Goal: Transaction & Acquisition: Book appointment/travel/reservation

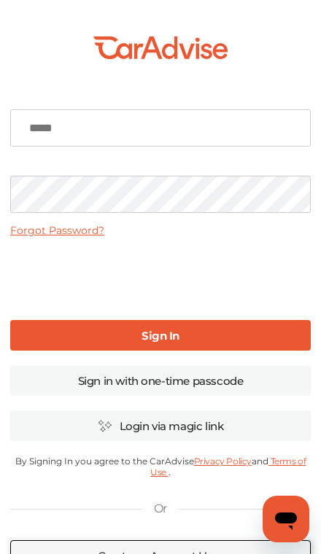
click at [214, 130] on input at bounding box center [160, 127] width 300 height 37
type input "**********"
click at [178, 335] on b "Sign In" at bounding box center [160, 336] width 38 height 14
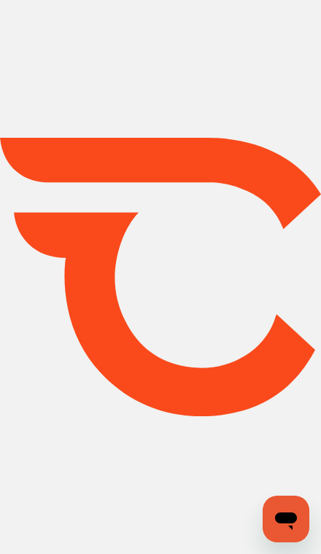
type input "*****"
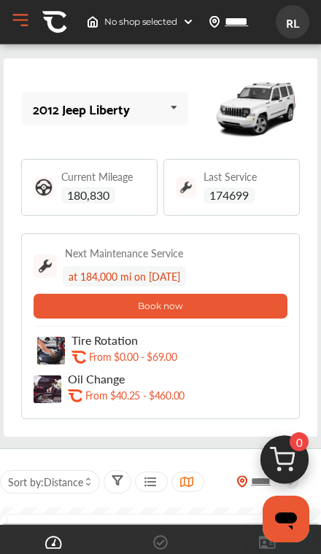
click at [147, 112] on div "2012 Jeep Liberty 2012 Jeep Liberty 2017 Kia Sorento 2008 Honda Ridgeline" at bounding box center [105, 108] width 168 height 33
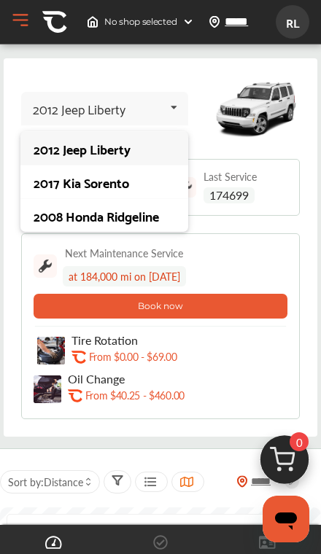
click at [104, 195] on div "2017 Kia Sorento" at bounding box center [104, 182] width 168 height 34
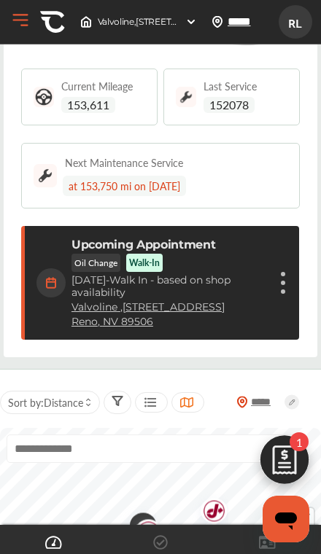
scroll to position [290, 0]
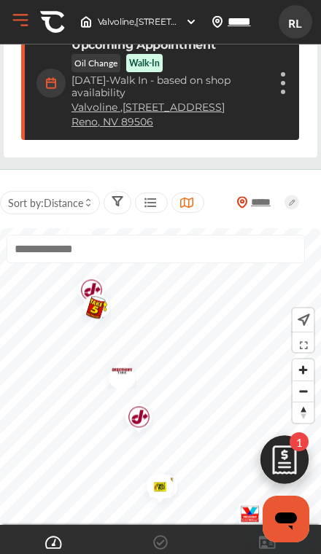
click at [138, 421] on img "Map marker" at bounding box center [133, 419] width 39 height 46
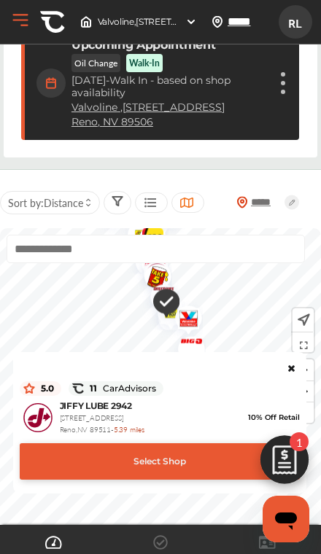
click at [174, 465] on div "Select Shop" at bounding box center [160, 461] width 280 height 36
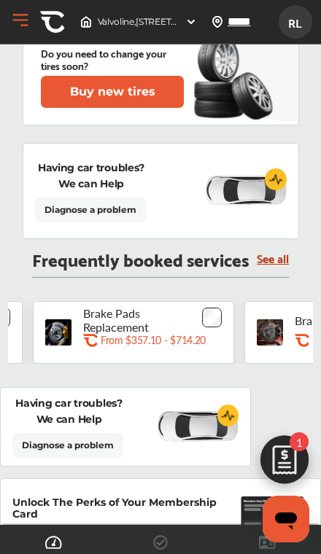
scroll to position [0, 607]
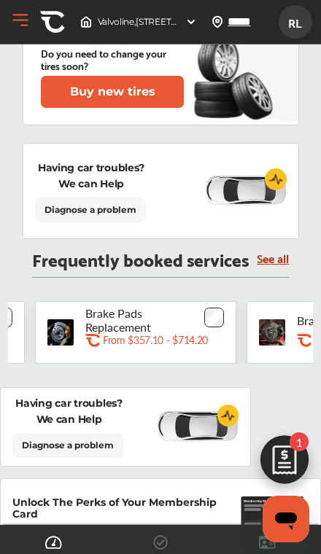
click at [229, 315] on div "Brake Pads Replacement .st0{fill:#FA4A1C;} From $357.10 - $714.20" at bounding box center [166, 333] width 163 height 38
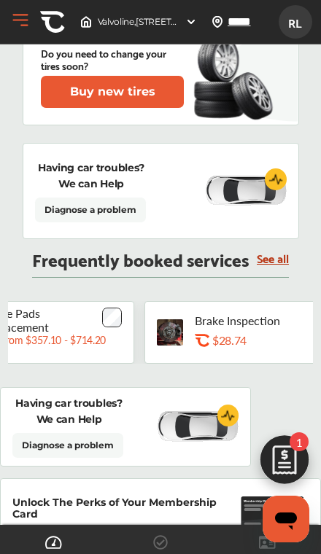
scroll to position [0, 709]
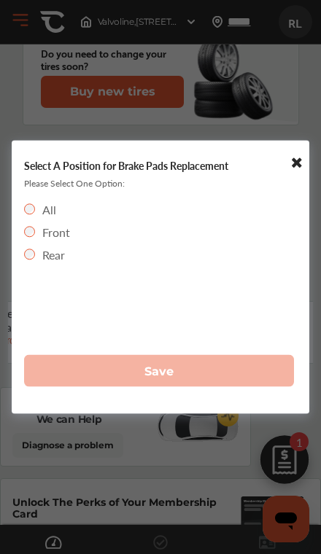
click at [63, 263] on label "Rear" at bounding box center [53, 254] width 23 height 17
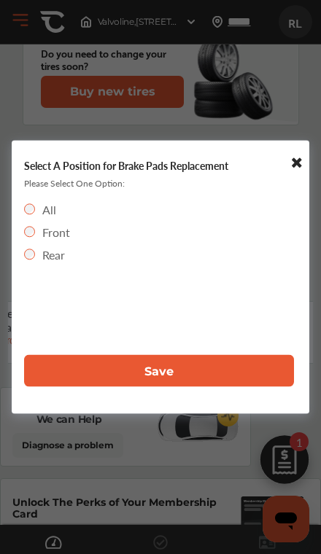
click at [200, 387] on button "Save" at bounding box center [159, 371] width 270 height 32
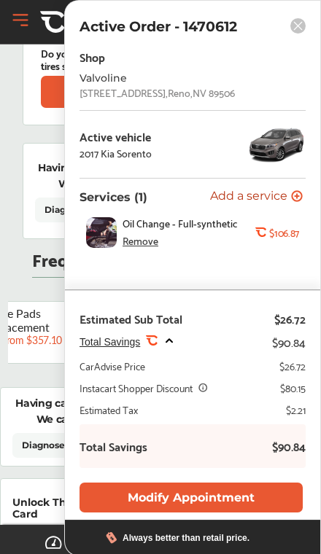
scroll to position [0, 0]
click at [142, 246] on div "Remove" at bounding box center [141, 241] width 36 height 12
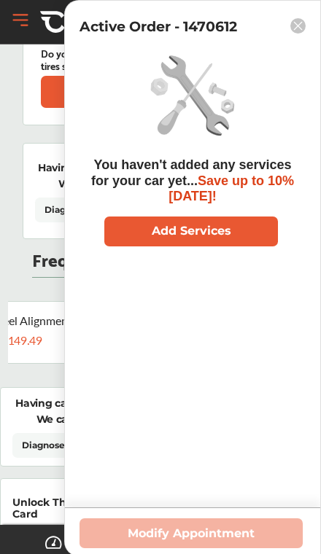
click at [291, 36] on div "Active Order - 1470612 You haven't added any services for your car yet... Save …" at bounding box center [192, 278] width 257 height 556
click at [283, 42] on div "Active Order - 1470612 You haven't added any services for your car yet... Save …" at bounding box center [192, 278] width 257 height 556
click at [295, 31] on rect at bounding box center [297, 25] width 15 height 15
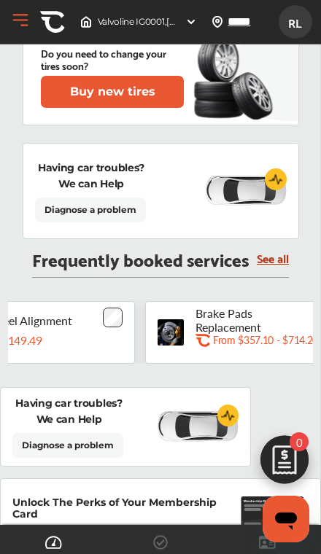
click at [294, 21] on span "RL" at bounding box center [295, 22] width 26 height 27
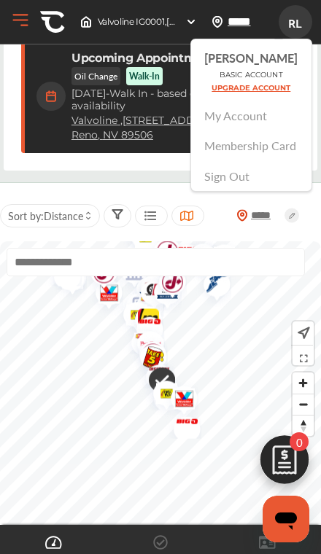
scroll to position [277, 0]
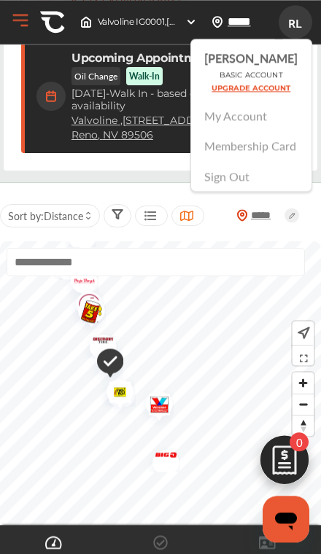
click at [112, 369] on img "Map marker" at bounding box center [104, 363] width 37 height 44
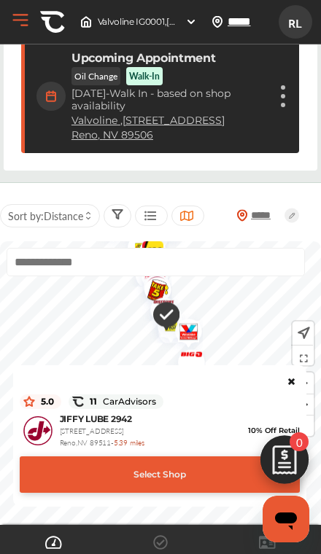
click at [166, 473] on div "Select Shop" at bounding box center [160, 475] width 280 height 36
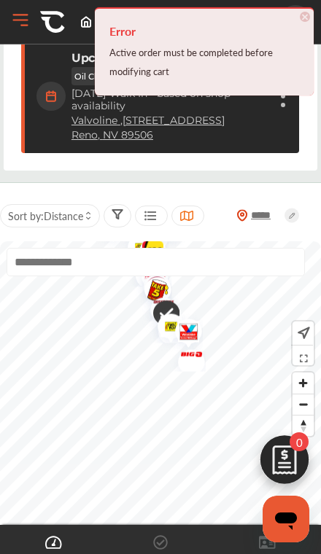
click at [298, 24] on h4 "Error" at bounding box center [204, 31] width 190 height 23
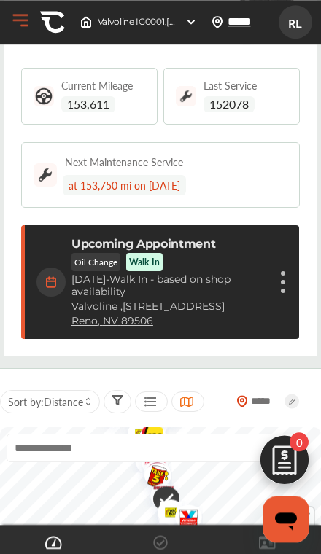
scroll to position [0, 0]
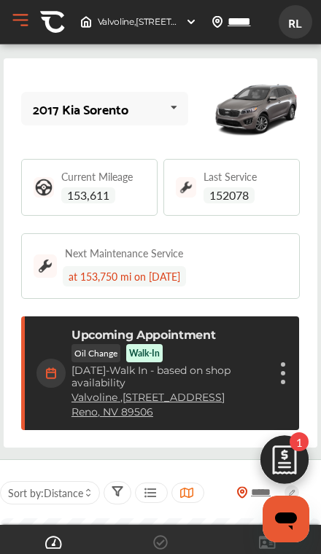
click at [284, 376] on figure at bounding box center [283, 373] width 4 height 4
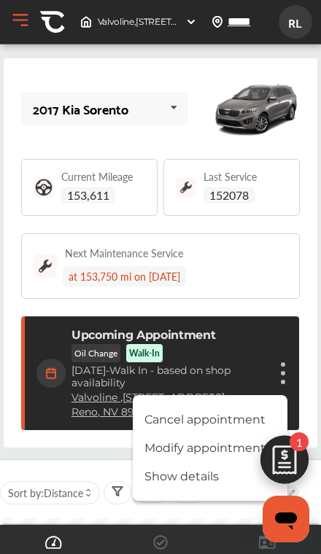
click at [234, 422] on li "Cancel appointment" at bounding box center [210, 420] width 155 height 26
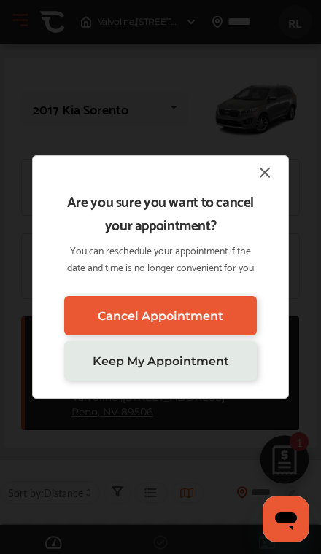
click at [224, 333] on link "Cancel Appointment" at bounding box center [160, 315] width 193 height 39
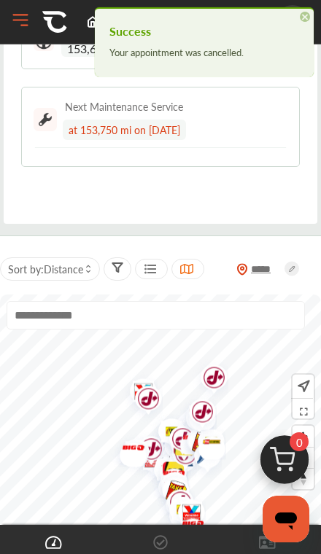
scroll to position [158, 0]
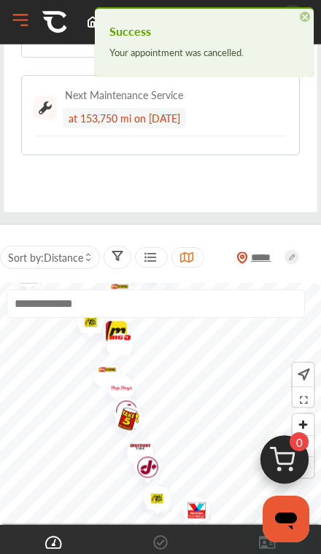
click at [152, 469] on img "Map marker" at bounding box center [142, 470] width 39 height 46
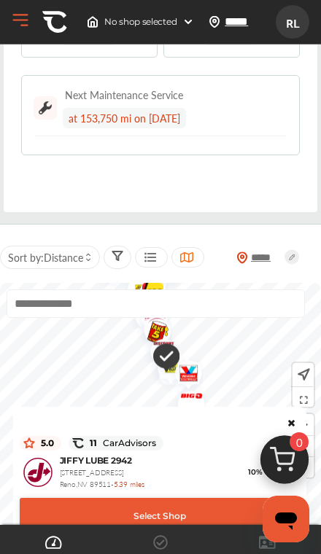
click at [184, 530] on div "Select Shop" at bounding box center [160, 516] width 280 height 36
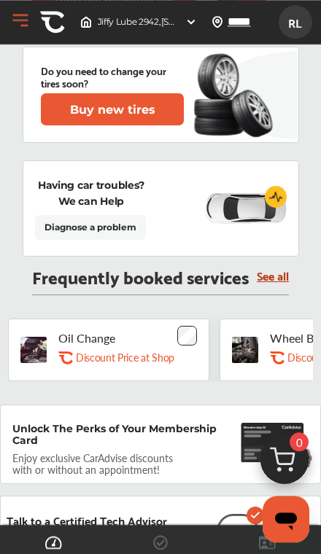
scroll to position [859, 0]
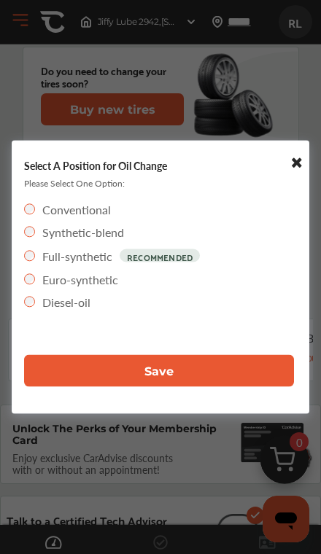
click at [94, 218] on label "Conventional" at bounding box center [76, 209] width 69 height 17
click at [183, 387] on button "Save" at bounding box center [159, 371] width 270 height 32
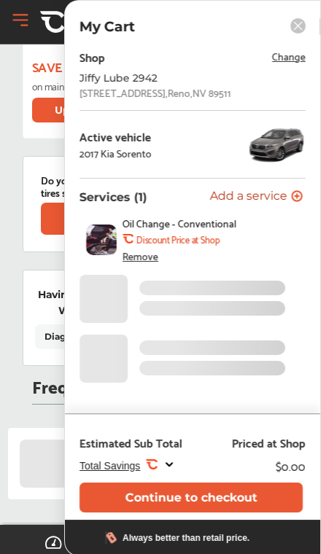
scroll to position [0, 0]
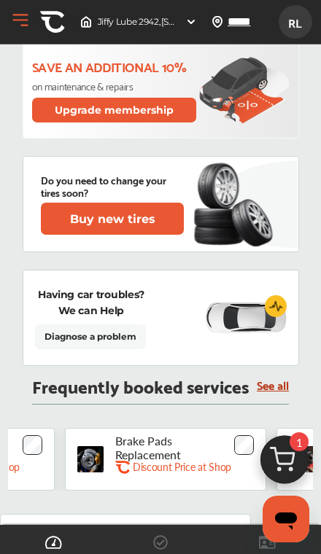
scroll to position [0, 370]
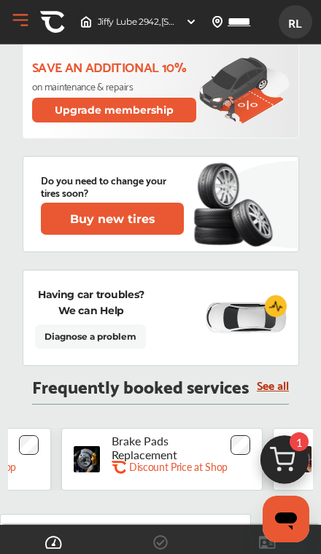
click at [256, 440] on div "Brake Pads Replacement .st0{fill:#FA4A1C;} Discount Price at Shop" at bounding box center [161, 459] width 201 height 63
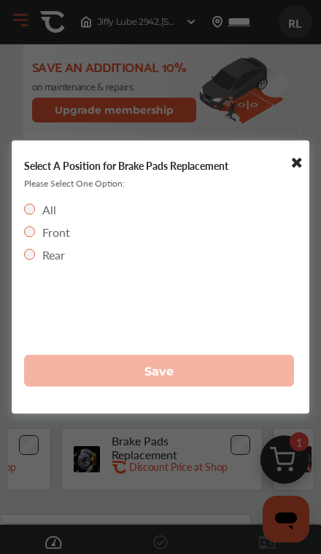
click at [58, 263] on label "Rear" at bounding box center [53, 254] width 23 height 17
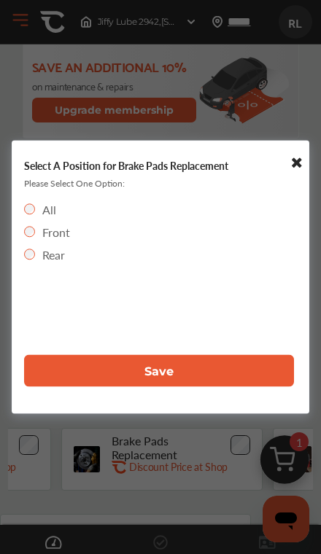
click at [201, 387] on button "Save" at bounding box center [159, 371] width 270 height 32
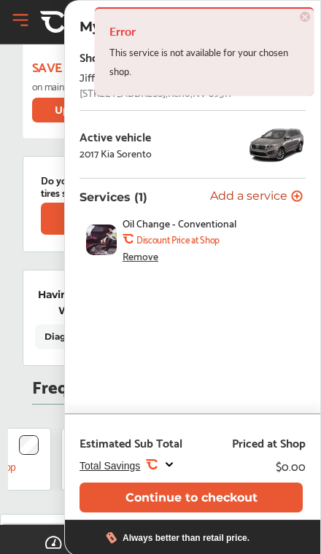
click at [217, 513] on button "Continue to checkout" at bounding box center [190, 498] width 223 height 30
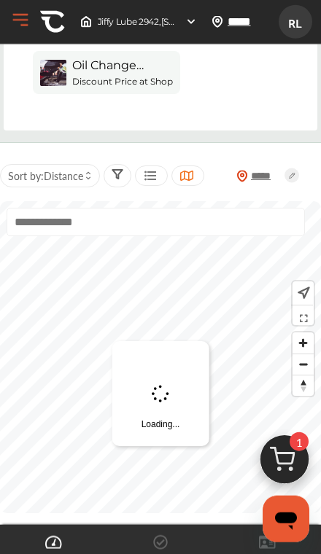
scroll to position [350, 0]
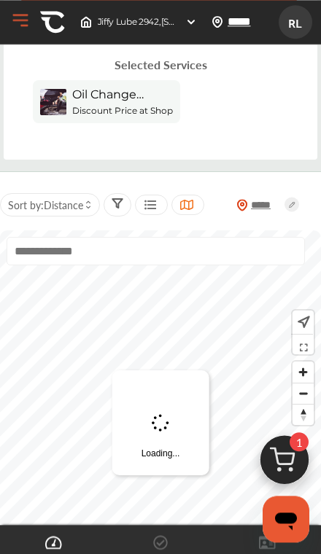
scroll to position [465, 0]
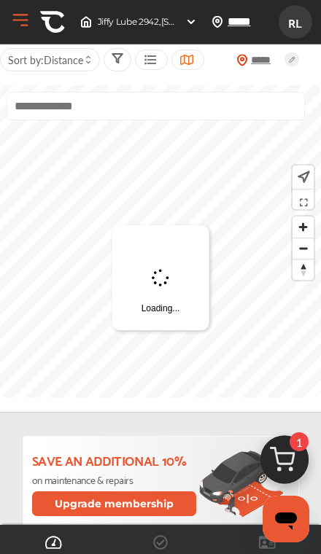
click at [17, 553] on div at bounding box center [160, 539] width 321 height 29
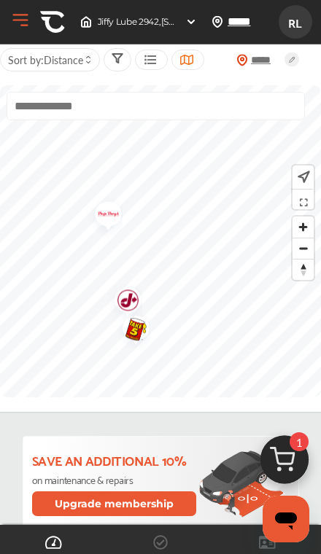
click at [133, 308] on img "Map marker" at bounding box center [123, 303] width 39 height 46
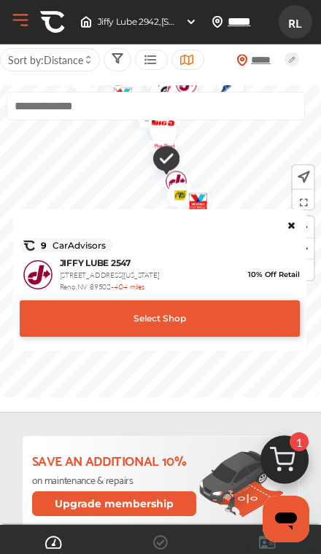
click at [209, 315] on div "Select Shop" at bounding box center [160, 318] width 280 height 36
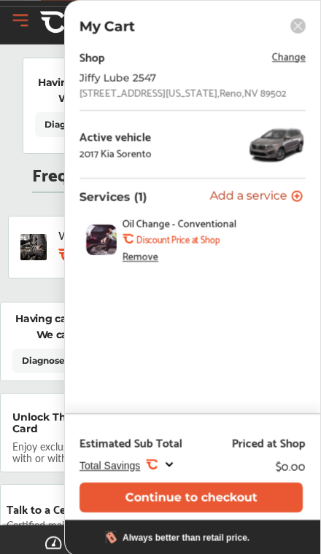
scroll to position [1061, 0]
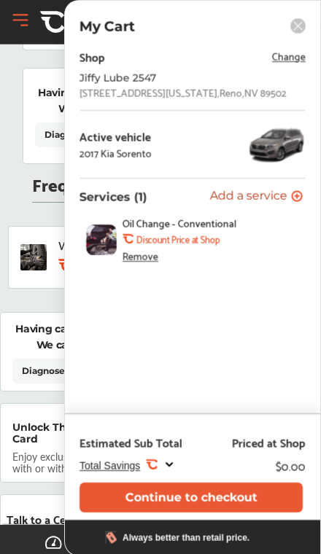
click at [61, 454] on p "Enjoy exclusive CarAdvise discounts with or without an appointment!" at bounding box center [99, 462] width 175 height 23
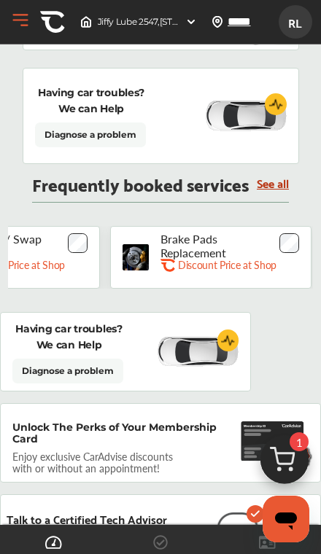
scroll to position [0, 323]
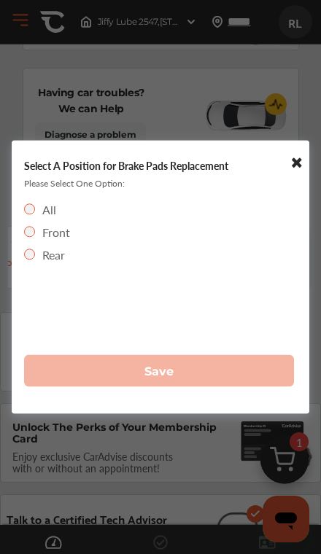
click at [58, 261] on label "Rear" at bounding box center [53, 254] width 23 height 17
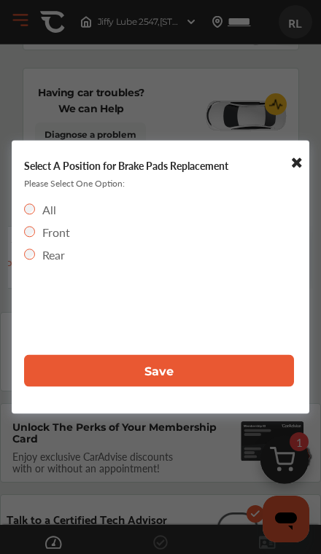
click at [155, 378] on span "Save" at bounding box center [158, 371] width 29 height 14
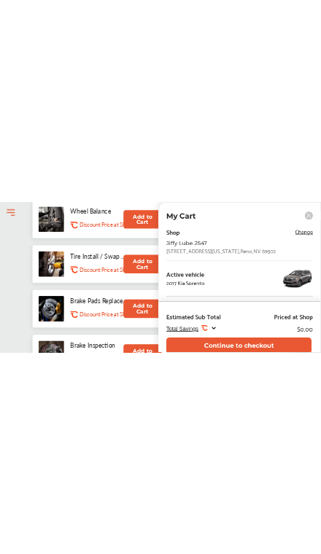
scroll to position [883, 0]
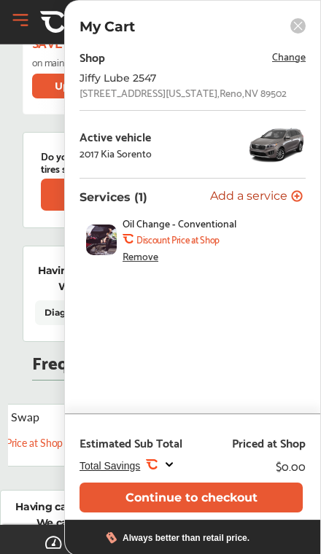
click at [31, 403] on div "2017 Kia Sorento 2012 Jeep Liberty 2017 Kia Sorento 2008 Honda Ridgeline Curren…" at bounding box center [160, 173] width 305 height 2010
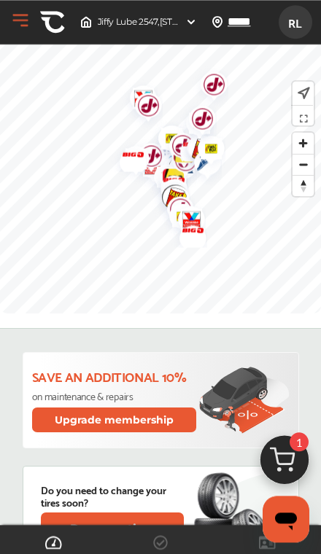
scroll to position [543, 0]
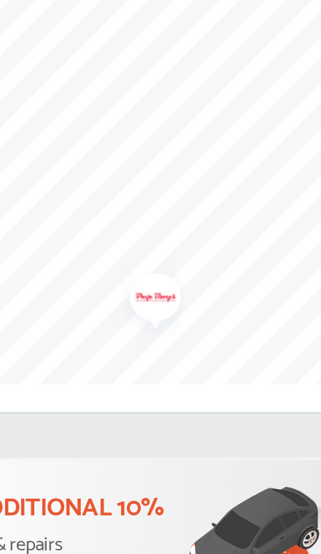
click at [158, 255] on img "Map marker" at bounding box center [177, 278] width 39 height 46
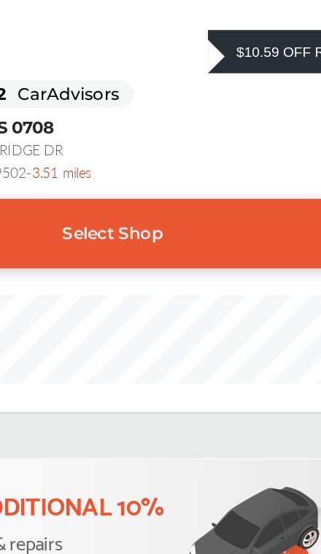
click at [114, 223] on div "Select Shop" at bounding box center [160, 241] width 280 height 36
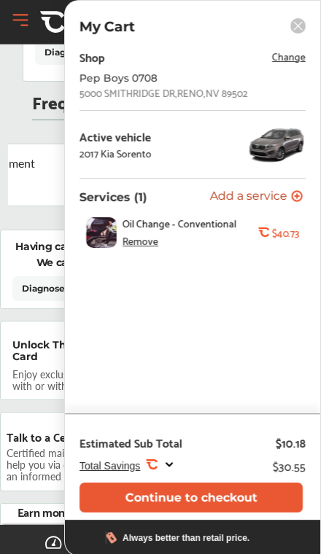
scroll to position [1171, 0]
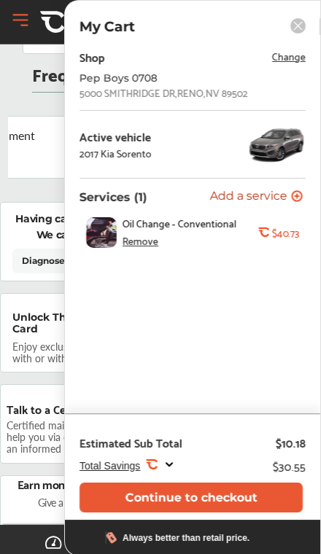
click at [295, 14] on div "My Cart Shop Change Pep Boys 0708 [STREET_ADDRESS] Active vehicle 2017 Kia Sore…" at bounding box center [192, 278] width 257 height 556
click at [295, 41] on div "My Cart Shop Change Pep Boys 0708 [STREET_ADDRESS] Active vehicle 2017 Kia Sore…" at bounding box center [192, 278] width 257 height 556
click at [304, 32] on icon at bounding box center [297, 25] width 15 height 15
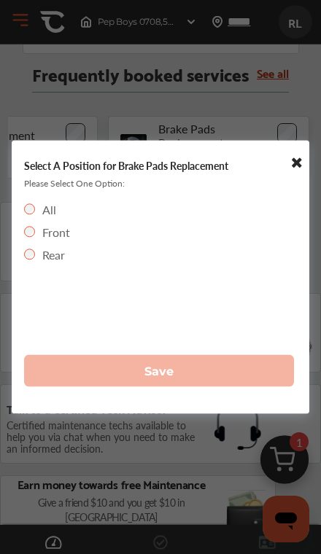
click at [50, 263] on label "Rear" at bounding box center [53, 254] width 23 height 17
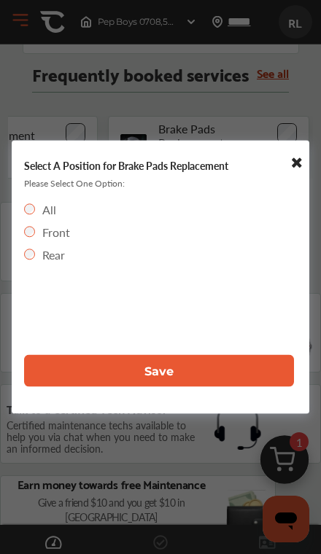
click at [194, 387] on button "Save" at bounding box center [159, 371] width 270 height 32
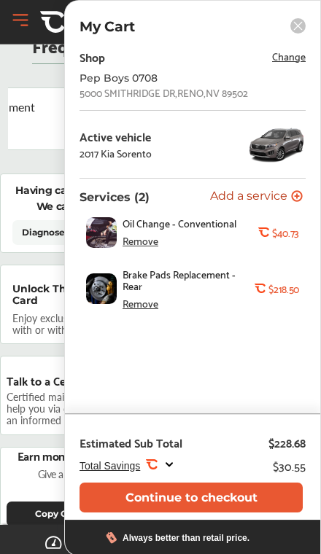
scroll to position [1199, 0]
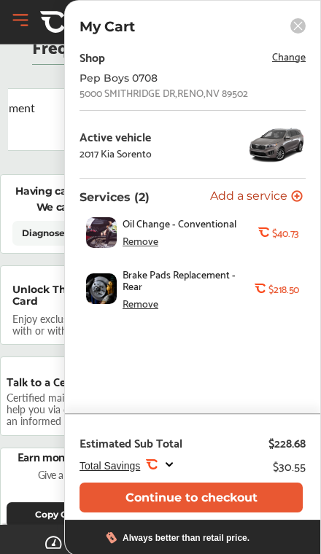
click at [168, 471] on icon at bounding box center [169, 465] width 12 height 12
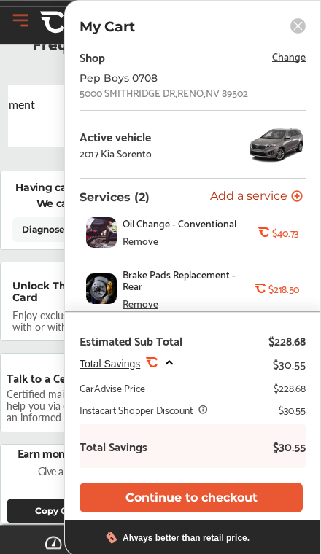
scroll to position [1203, 0]
click at [238, 311] on div "Shop Change Pep Boys 0708 [STREET_ADDRESS] Active vehicle 2017 Kia Sorento Serv…" at bounding box center [192, 179] width 226 height 265
click at [296, 29] on rect at bounding box center [297, 25] width 15 height 15
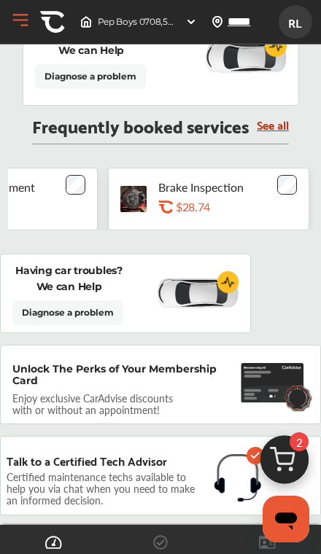
scroll to position [1116, 0]
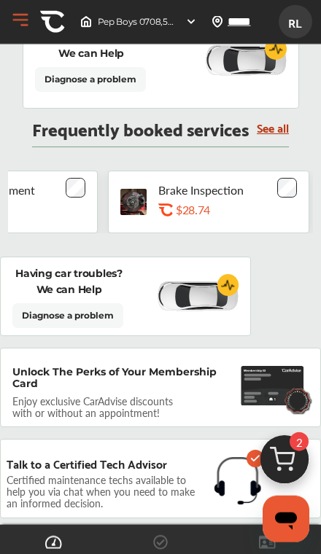
click at [287, 128] on link "See all" at bounding box center [273, 127] width 32 height 12
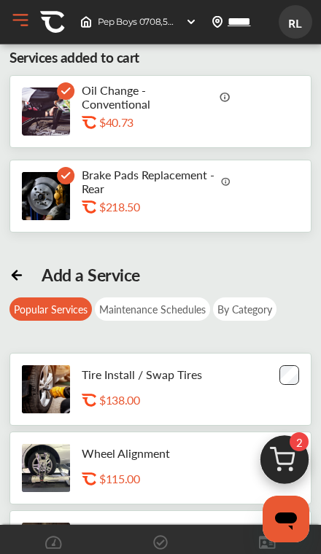
click at [188, 314] on div "Maintenance Schedules" at bounding box center [152, 309] width 115 height 23
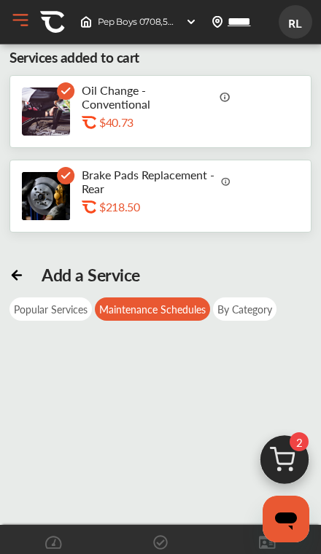
click at [69, 314] on div "Popular Services" at bounding box center [50, 309] width 82 height 23
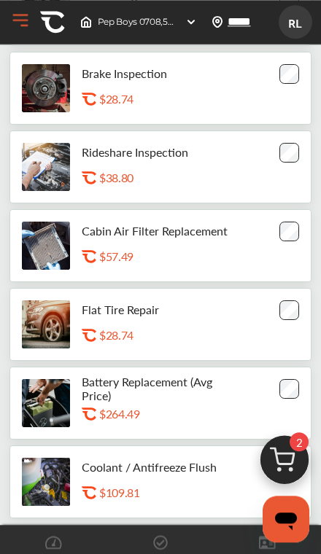
scroll to position [459, 0]
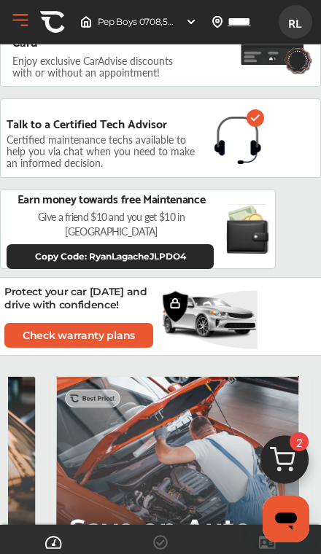
scroll to position [1523, 0]
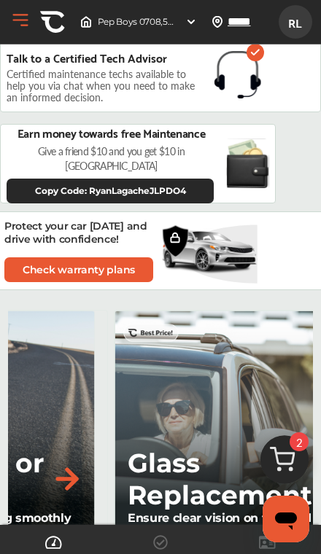
click at [289, 499] on img at bounding box center [284, 464] width 70 height 70
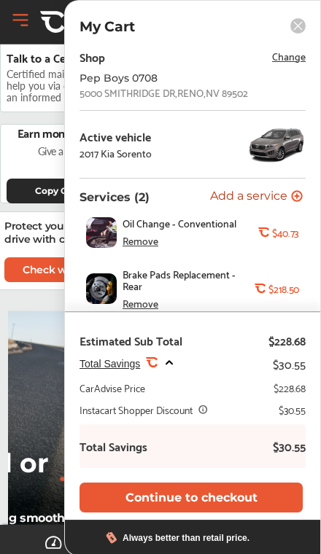
scroll to position [0, 152]
click at [207, 513] on button "Continue to checkout" at bounding box center [190, 498] width 223 height 30
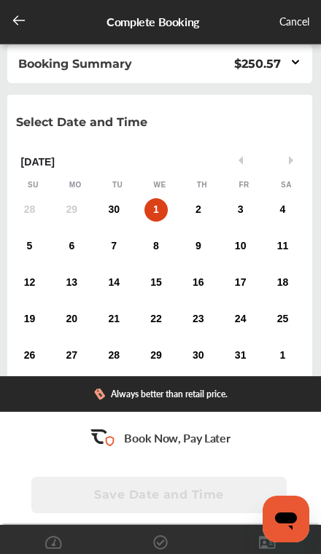
click at [115, 203] on div "30" at bounding box center [113, 209] width 23 height 23
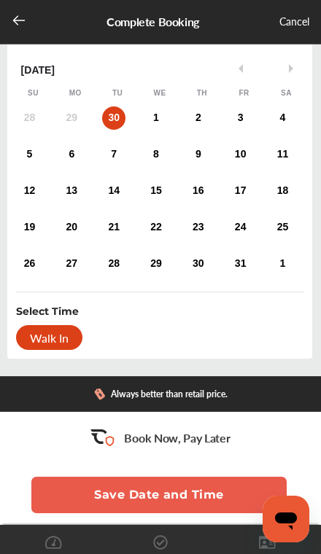
scroll to position [93, 0]
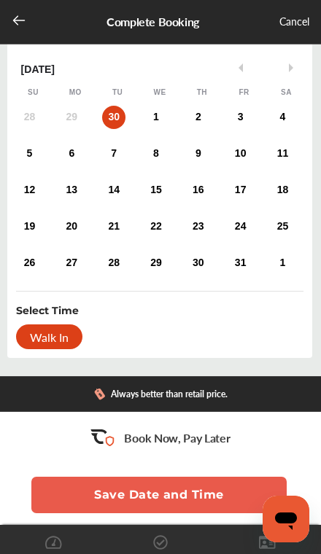
click at [67, 345] on div "Walk In" at bounding box center [49, 337] width 66 height 25
click at [53, 342] on div "Walk In" at bounding box center [49, 337] width 66 height 25
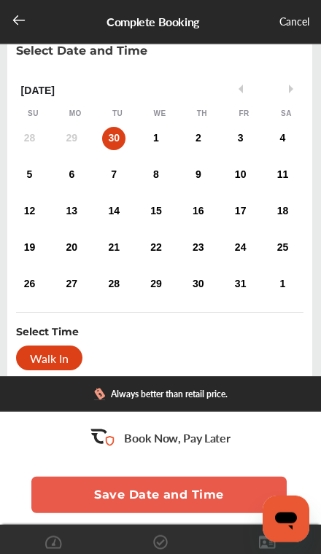
scroll to position [72, 0]
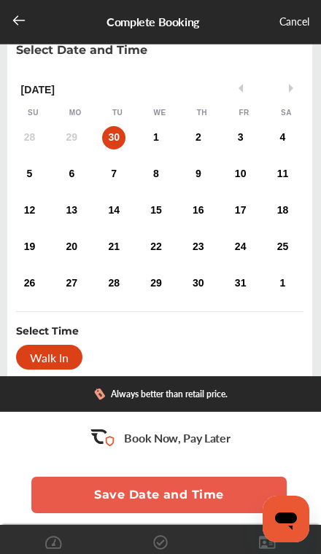
click at [63, 354] on div "Walk In" at bounding box center [49, 357] width 66 height 25
click at [69, 363] on div "Walk In" at bounding box center [49, 357] width 66 height 25
click at [173, 490] on button "Save Date and Time" at bounding box center [158, 495] width 255 height 36
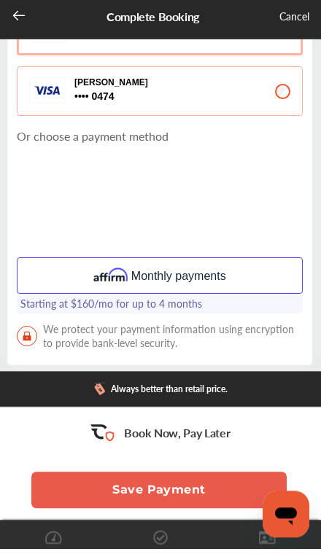
scroll to position [288, 0]
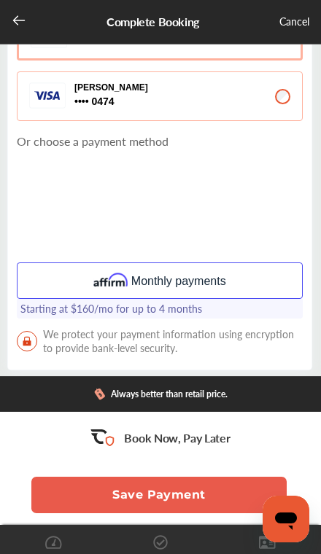
click at [193, 513] on button "Save Payment" at bounding box center [158, 495] width 255 height 36
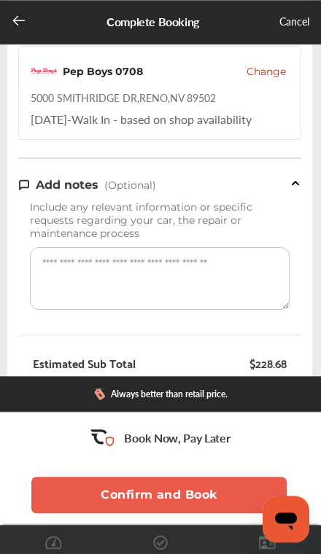
scroll to position [263, 0]
click at [115, 301] on textarea at bounding box center [160, 278] width 260 height 63
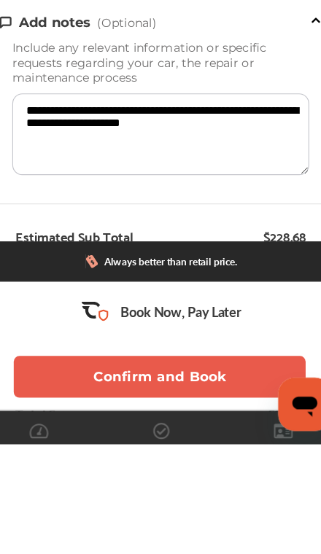
type textarea "**********"
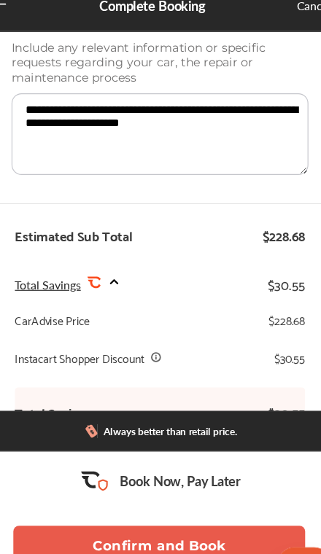
click at [174, 477] on button "Confirm and Book" at bounding box center [158, 495] width 255 height 36
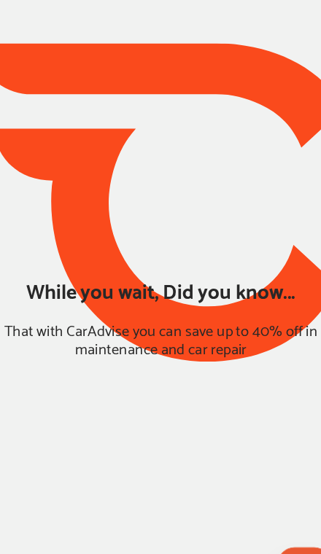
scroll to position [60, 0]
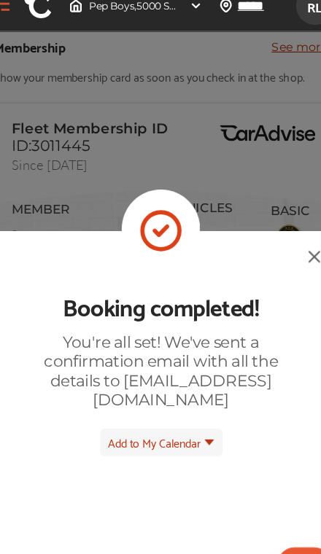
click at [237, 225] on div "Booking completed! You're all set! We've sent a confirmation email with all the…" at bounding box center [160, 417] width 321 height 397
click at [286, 232] on img at bounding box center [295, 241] width 18 height 18
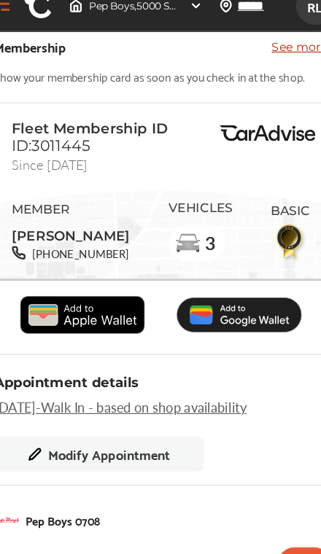
click at [230, 209] on div "MEMBER [PERSON_NAME] [PHONE_NUMBER] VEHICLES 3 BASIC" at bounding box center [160, 219] width 261 height 81
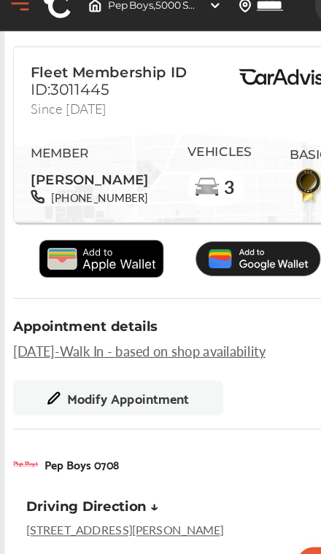
scroll to position [114, 0]
